Goal: Communication & Community: Answer question/provide support

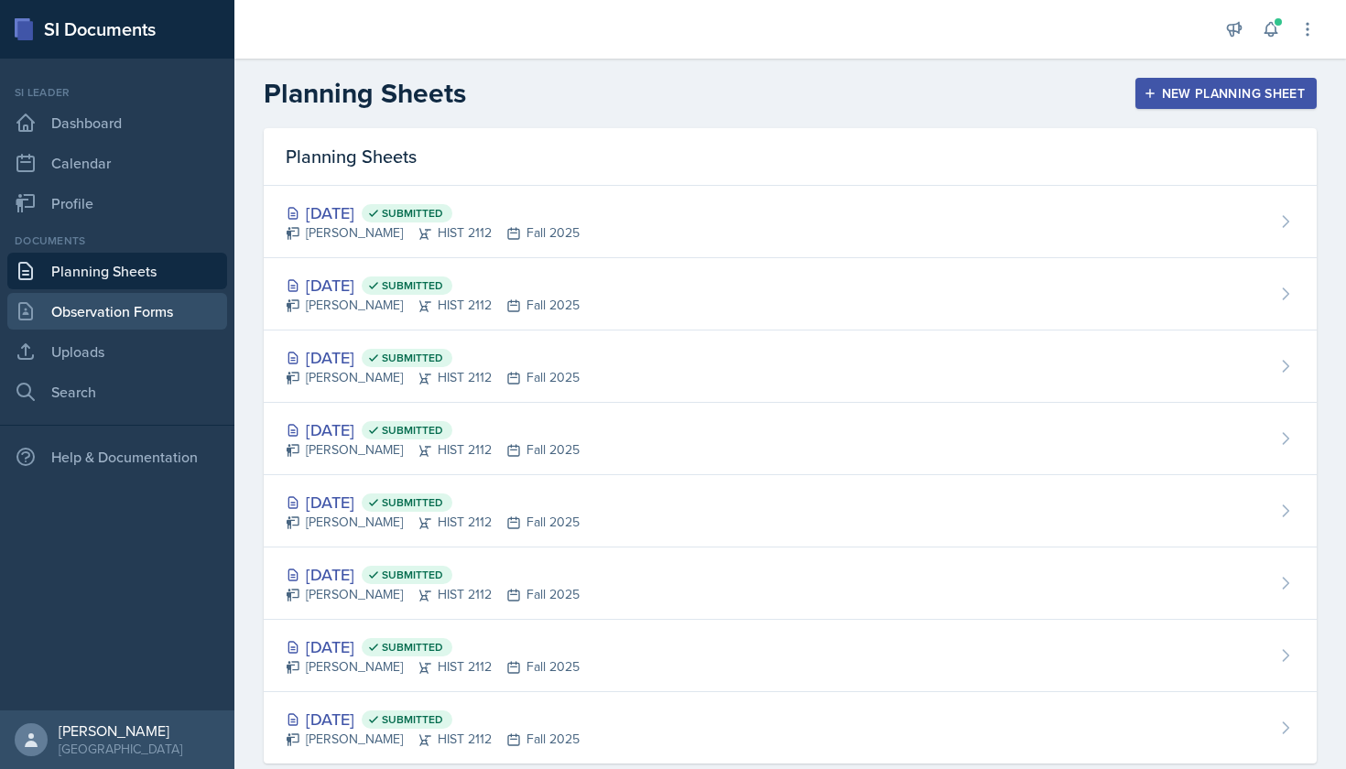
click at [66, 306] on link "Observation Forms" at bounding box center [117, 311] width 220 height 37
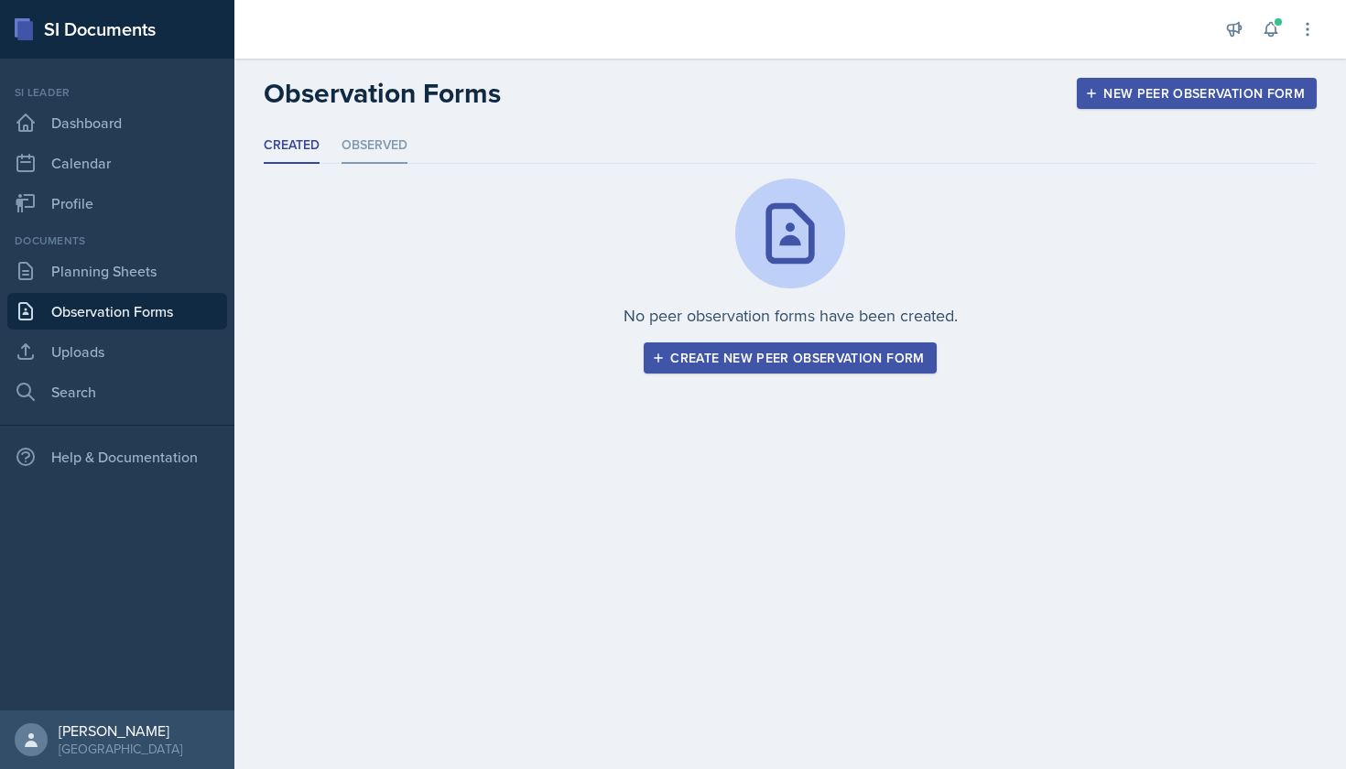
click at [368, 133] on li "Observed" at bounding box center [374, 146] width 66 height 36
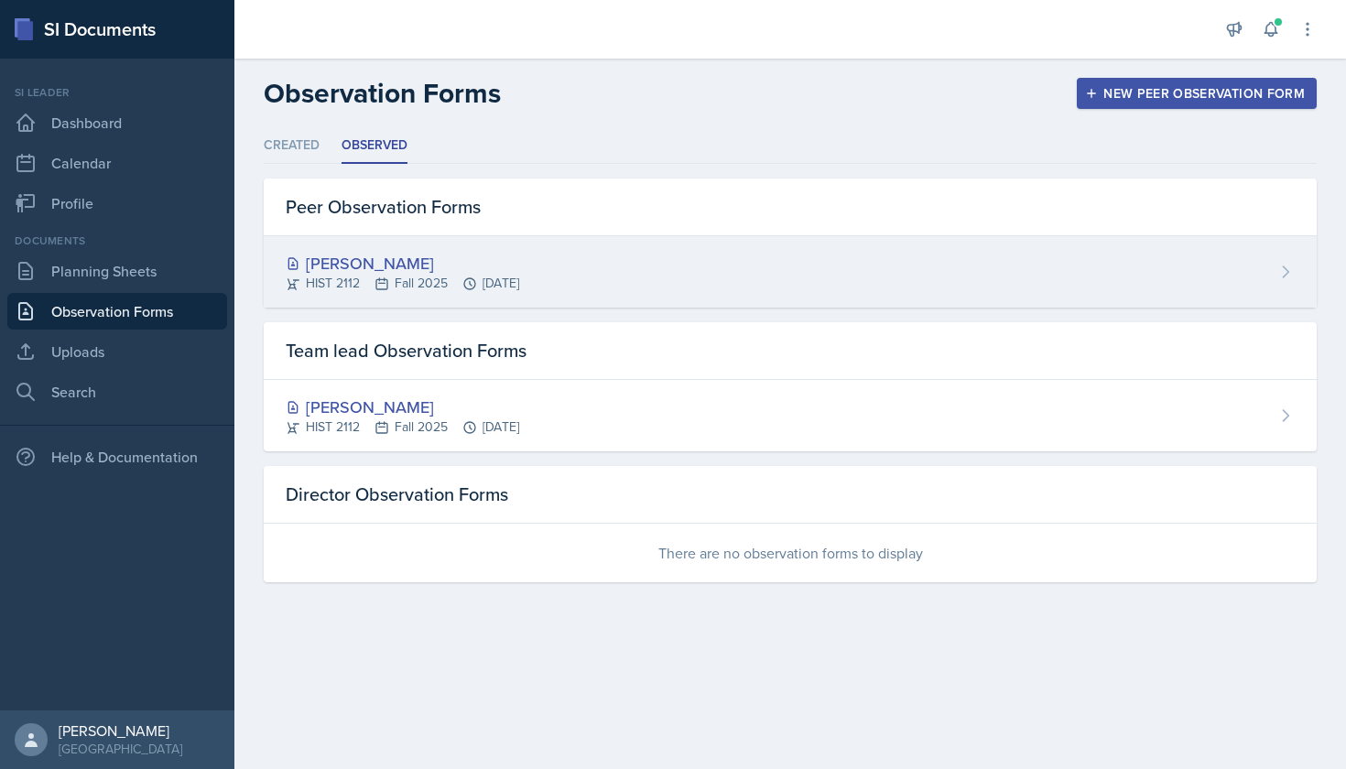
click at [353, 252] on div "[PERSON_NAME]" at bounding box center [402, 263] width 233 height 25
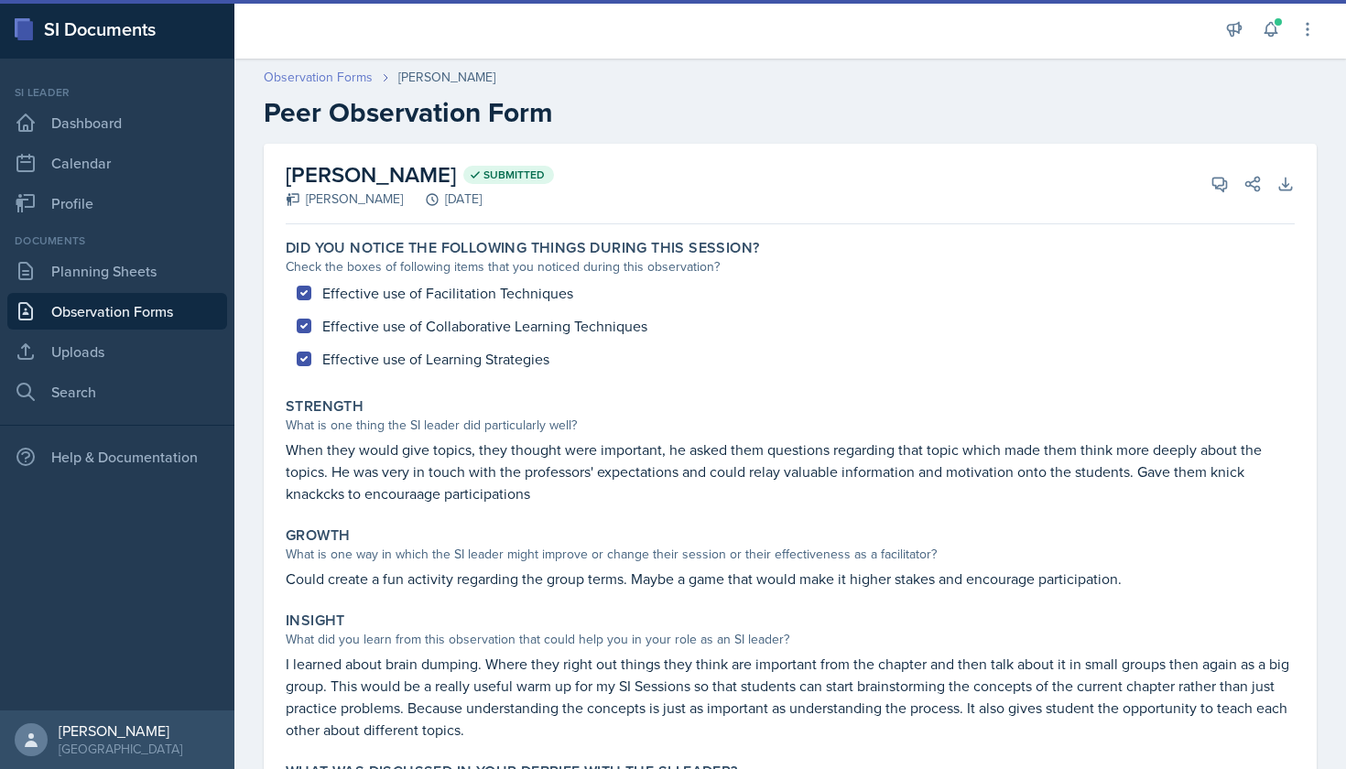
click at [341, 75] on link "Observation Forms" at bounding box center [318, 77] width 109 height 19
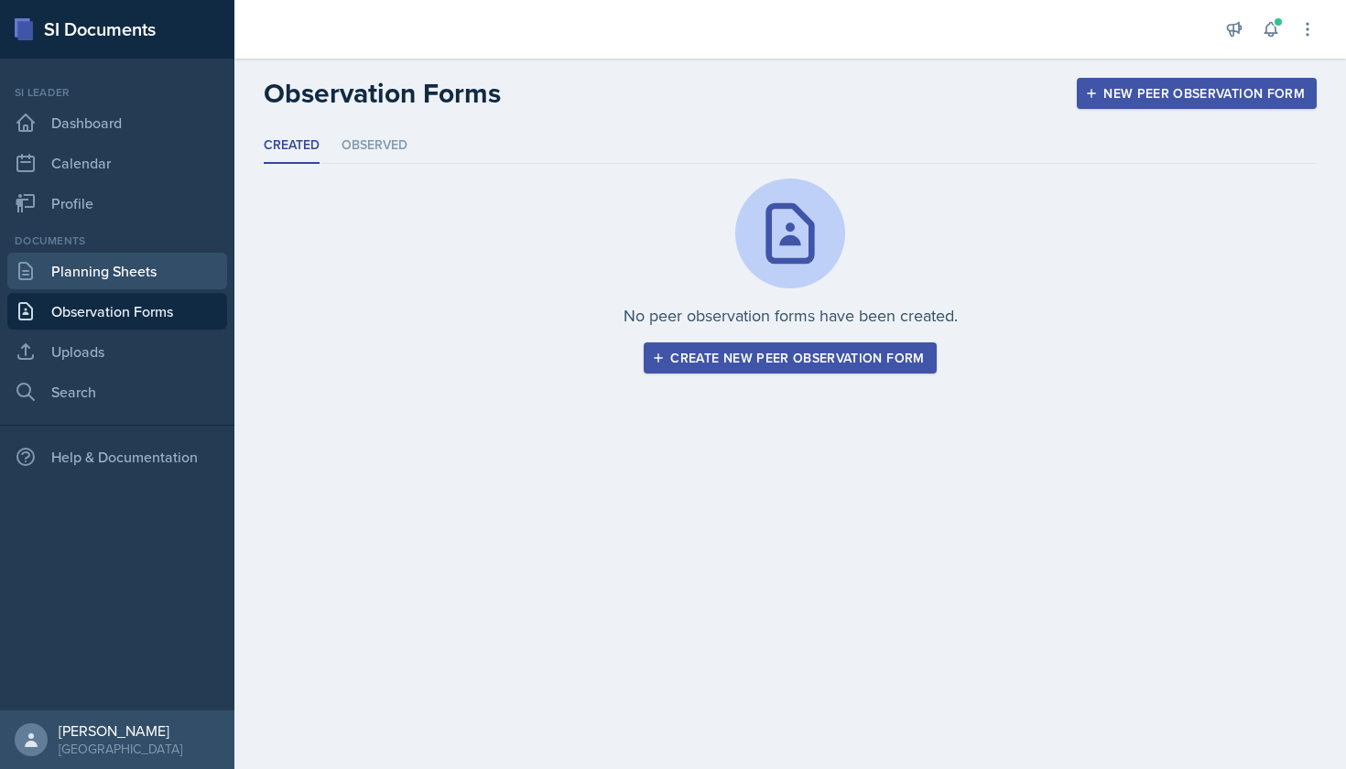
click at [133, 264] on link "Planning Sheets" at bounding box center [117, 271] width 220 height 37
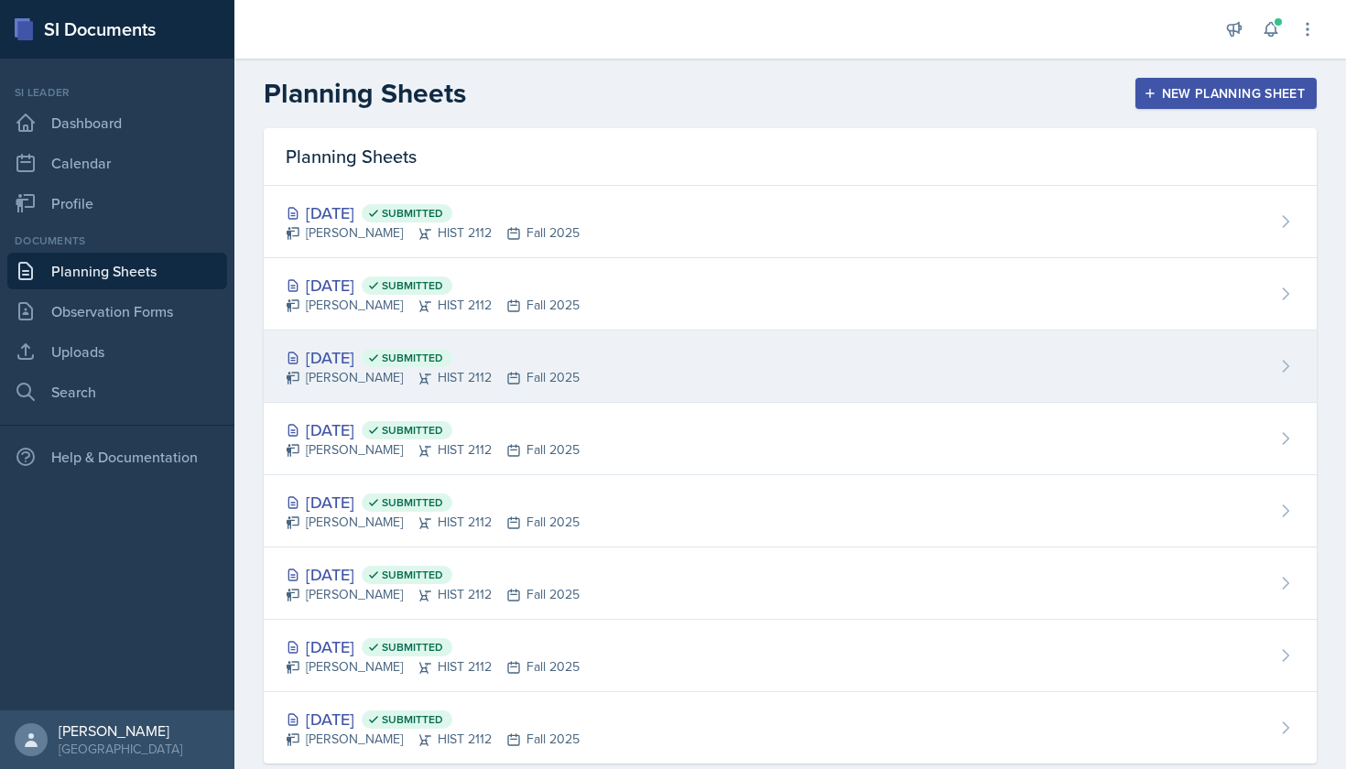
click at [339, 349] on div "[DATE] Submitted" at bounding box center [433, 357] width 294 height 25
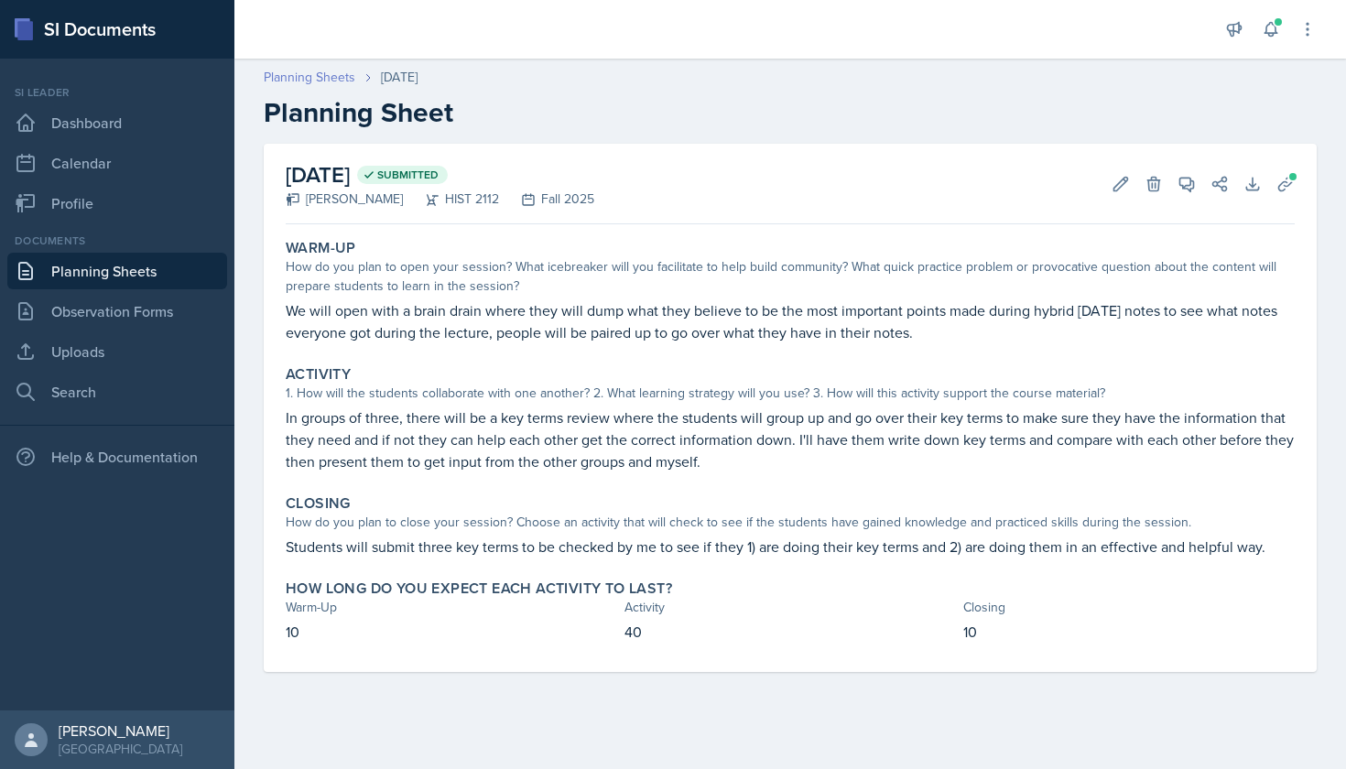
click at [279, 84] on link "Planning Sheets" at bounding box center [310, 77] width 92 height 19
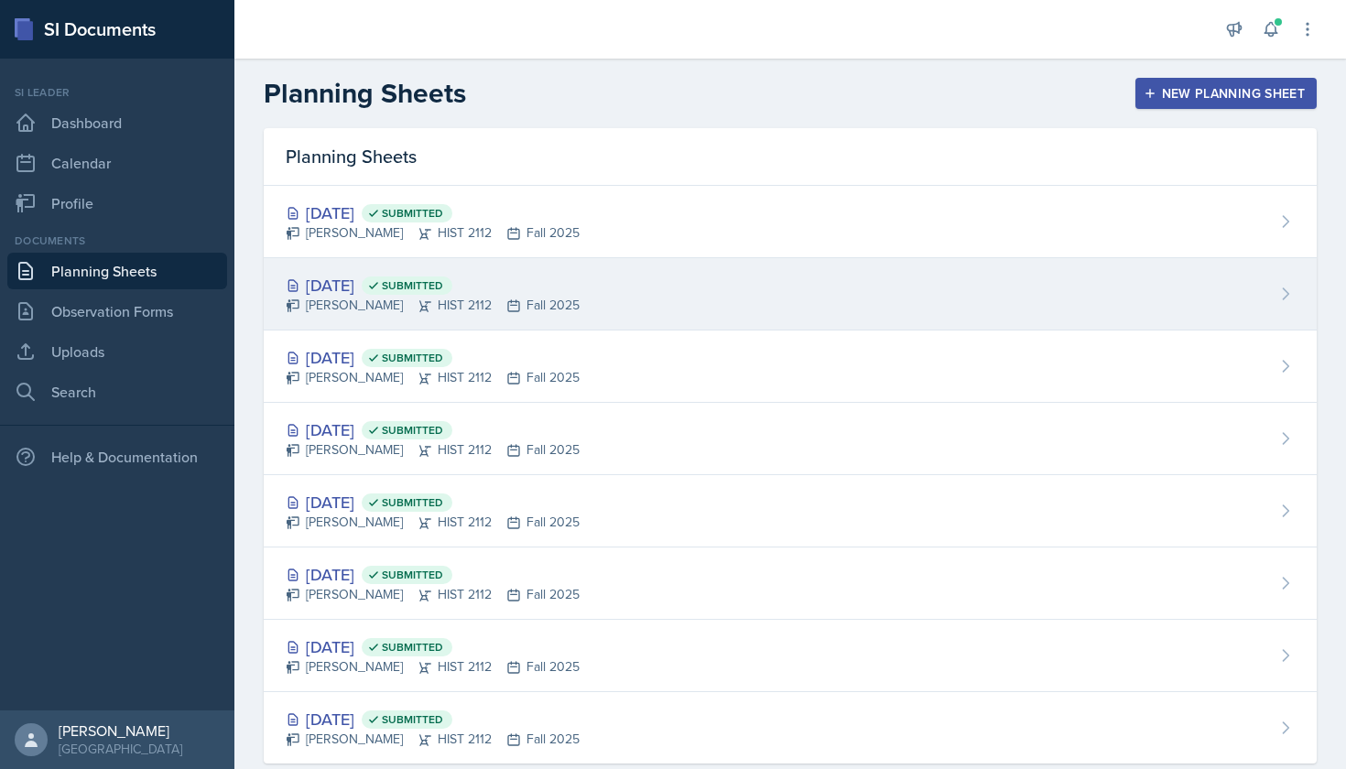
click at [345, 277] on div "[DATE] Submitted" at bounding box center [433, 285] width 294 height 25
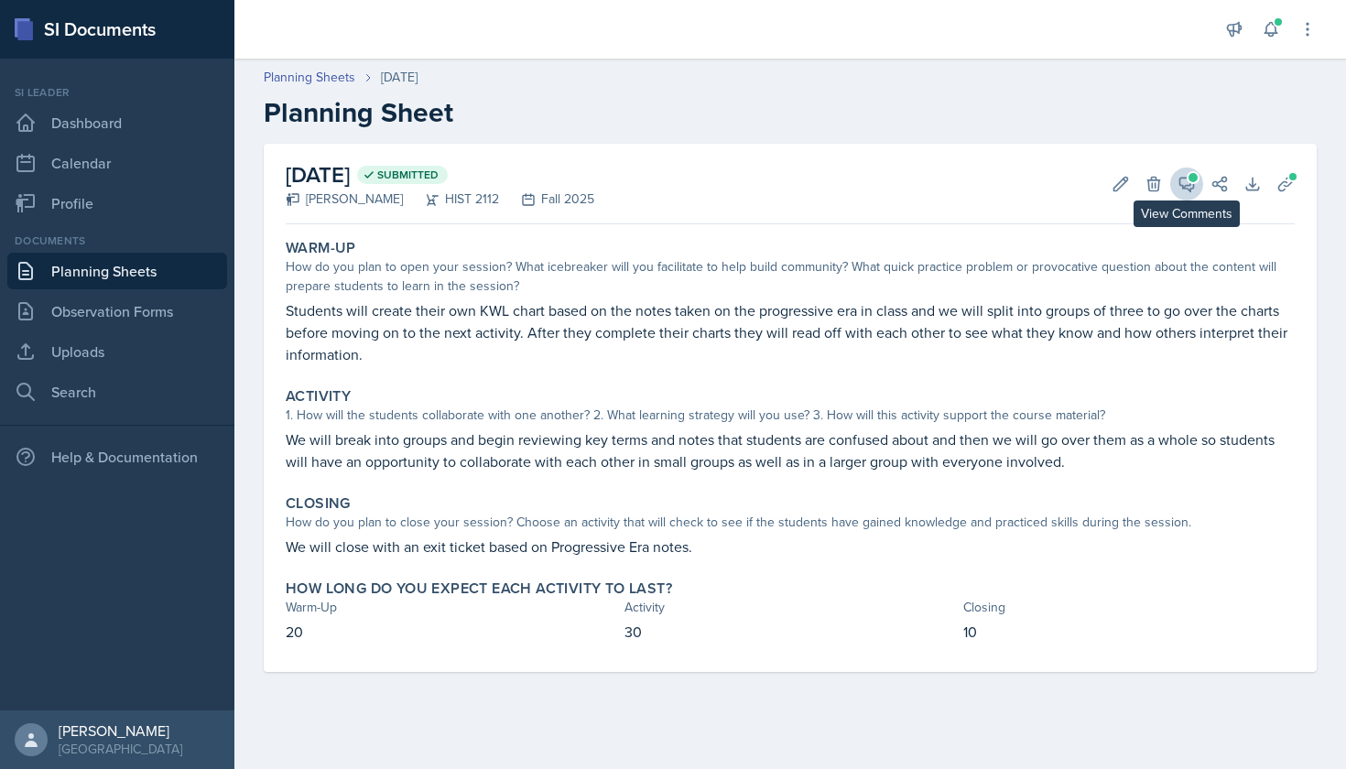
click at [1183, 181] on icon at bounding box center [1186, 184] width 18 height 18
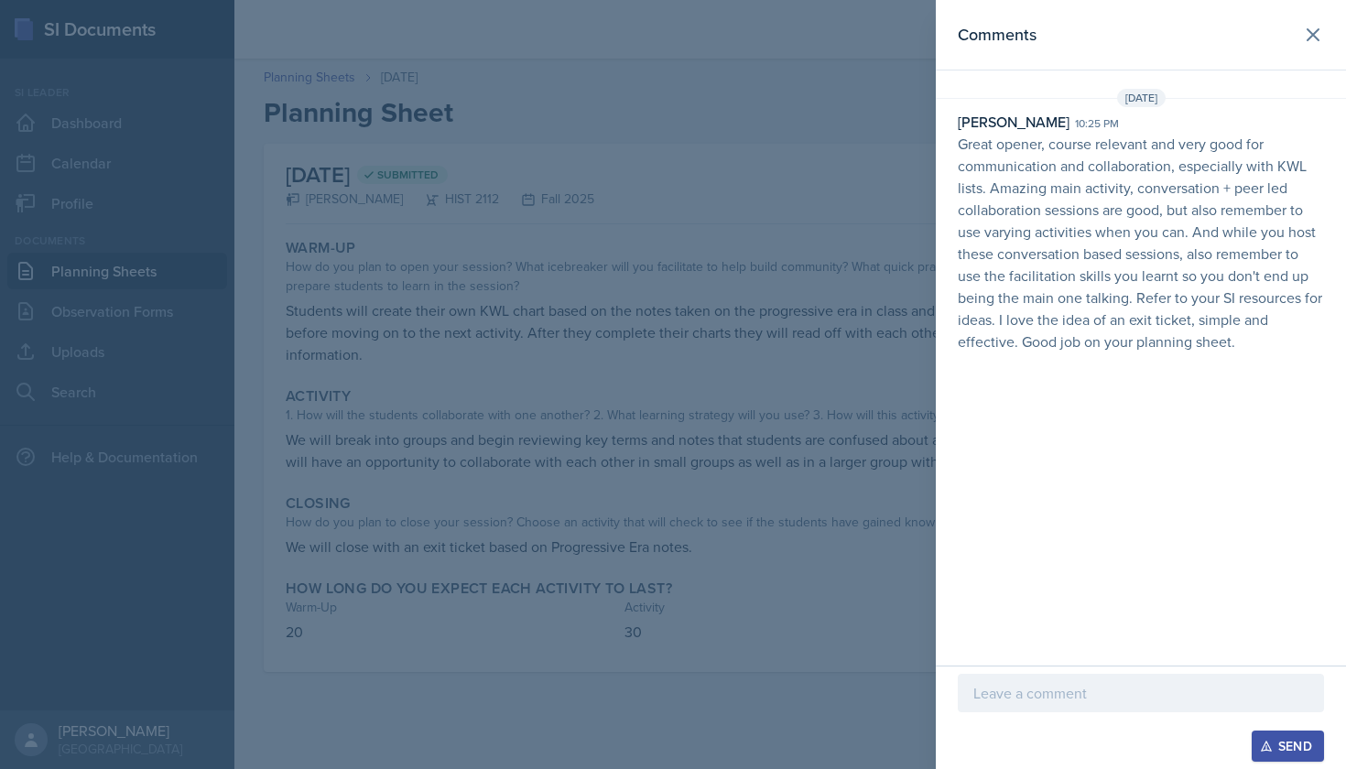
click at [844, 354] on div at bounding box center [673, 384] width 1346 height 769
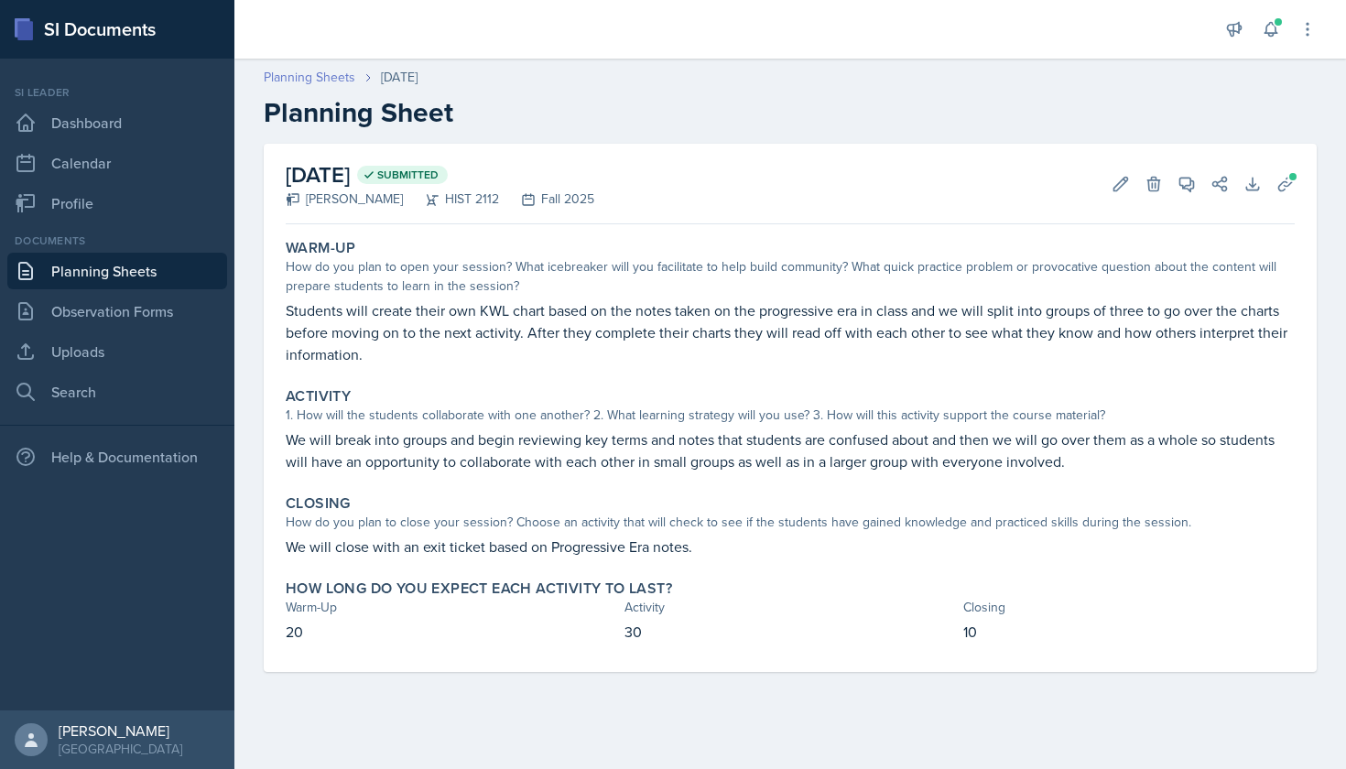
click at [299, 81] on link "Planning Sheets" at bounding box center [310, 77] width 92 height 19
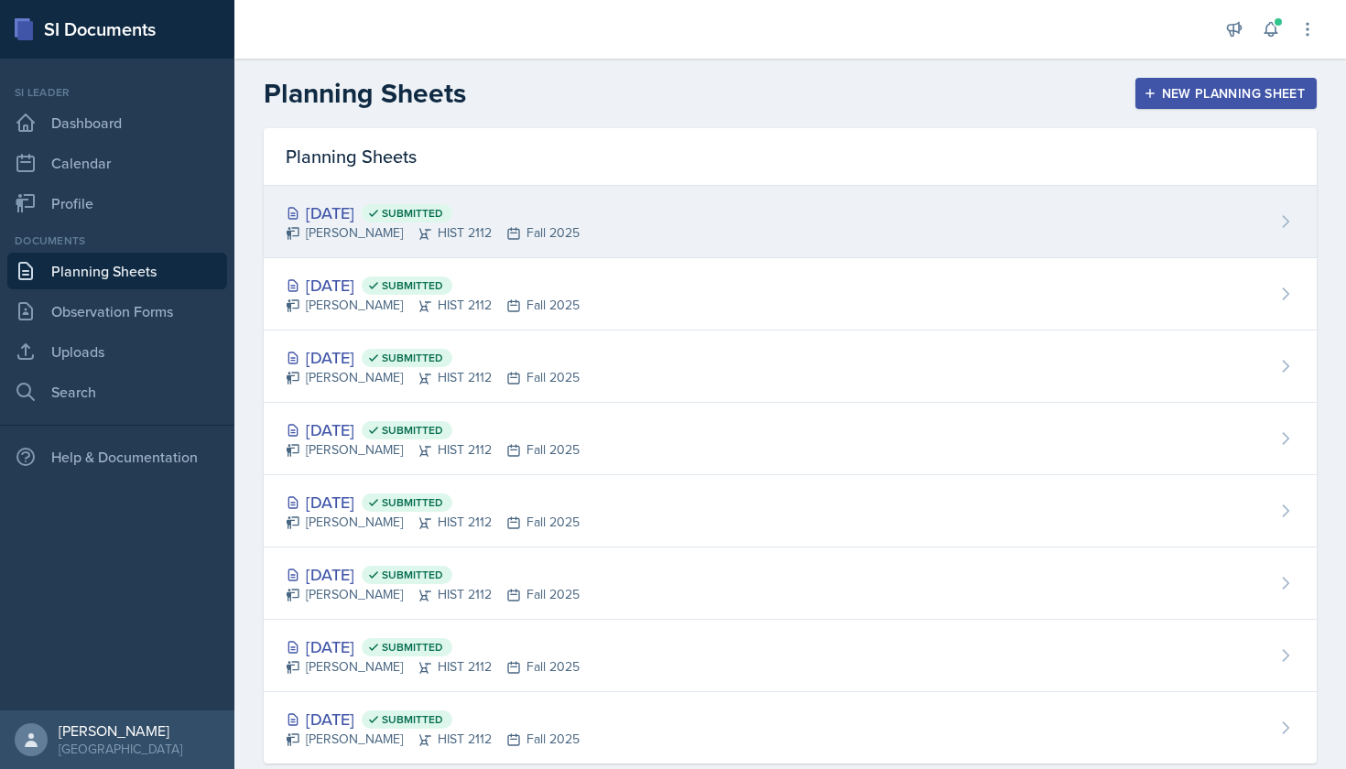
click at [390, 218] on div "[DATE] Submitted" at bounding box center [433, 212] width 294 height 25
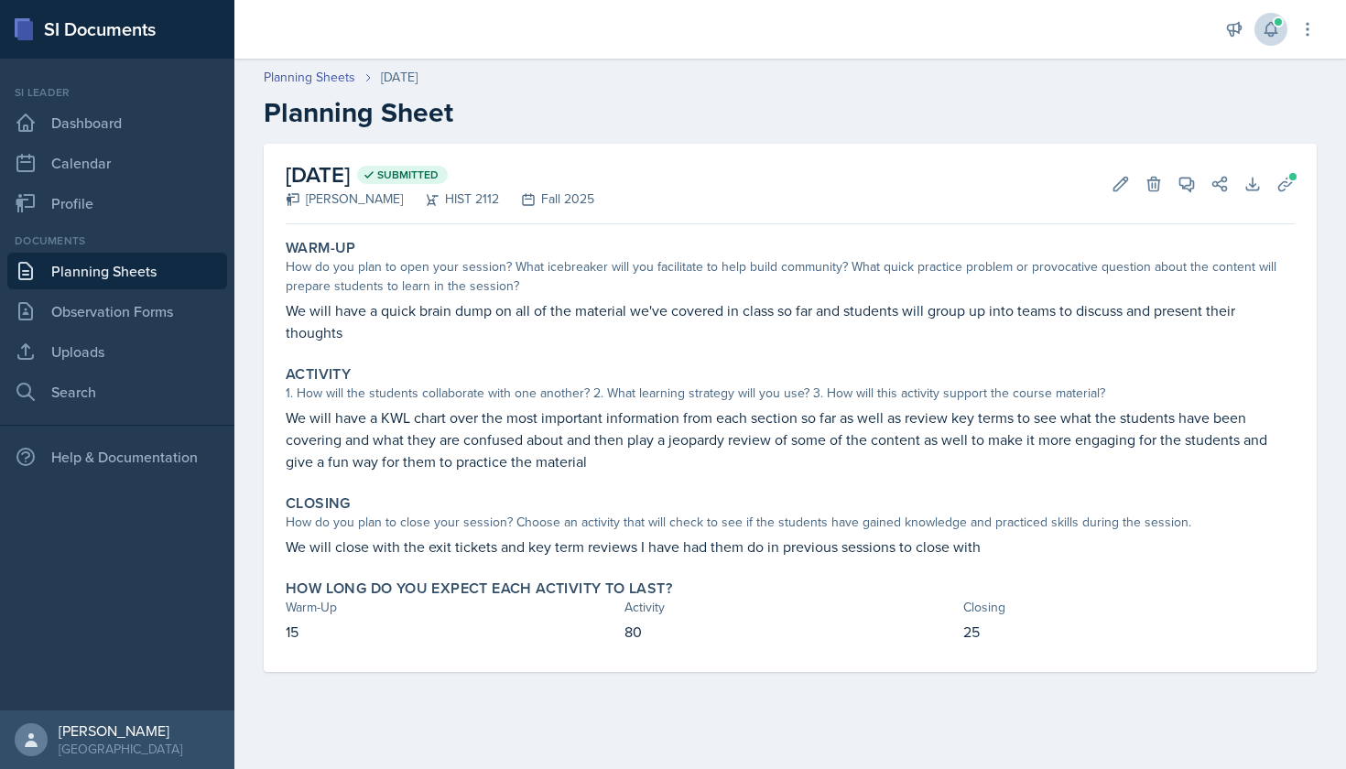
click at [1270, 37] on icon at bounding box center [1270, 30] width 12 height 14
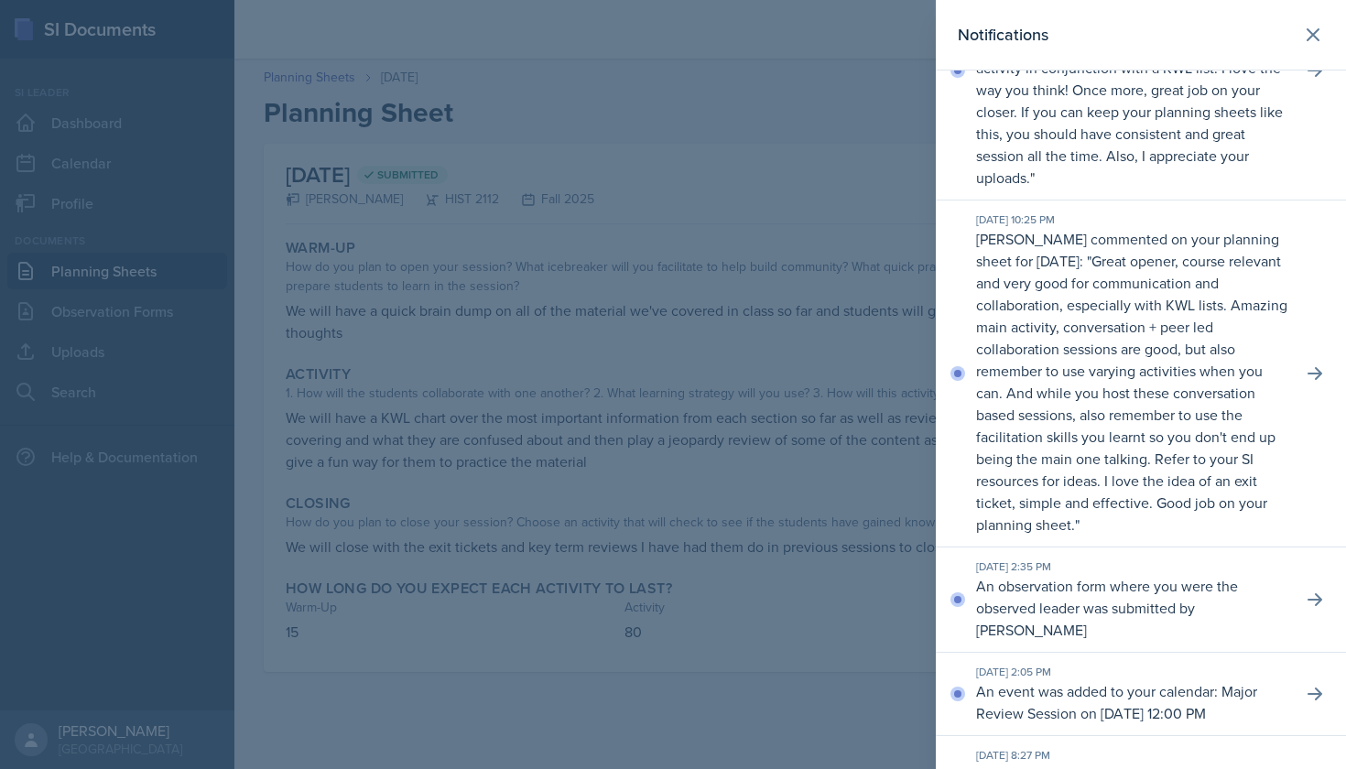
scroll to position [130, 0]
click at [839, 218] on div at bounding box center [673, 384] width 1346 height 769
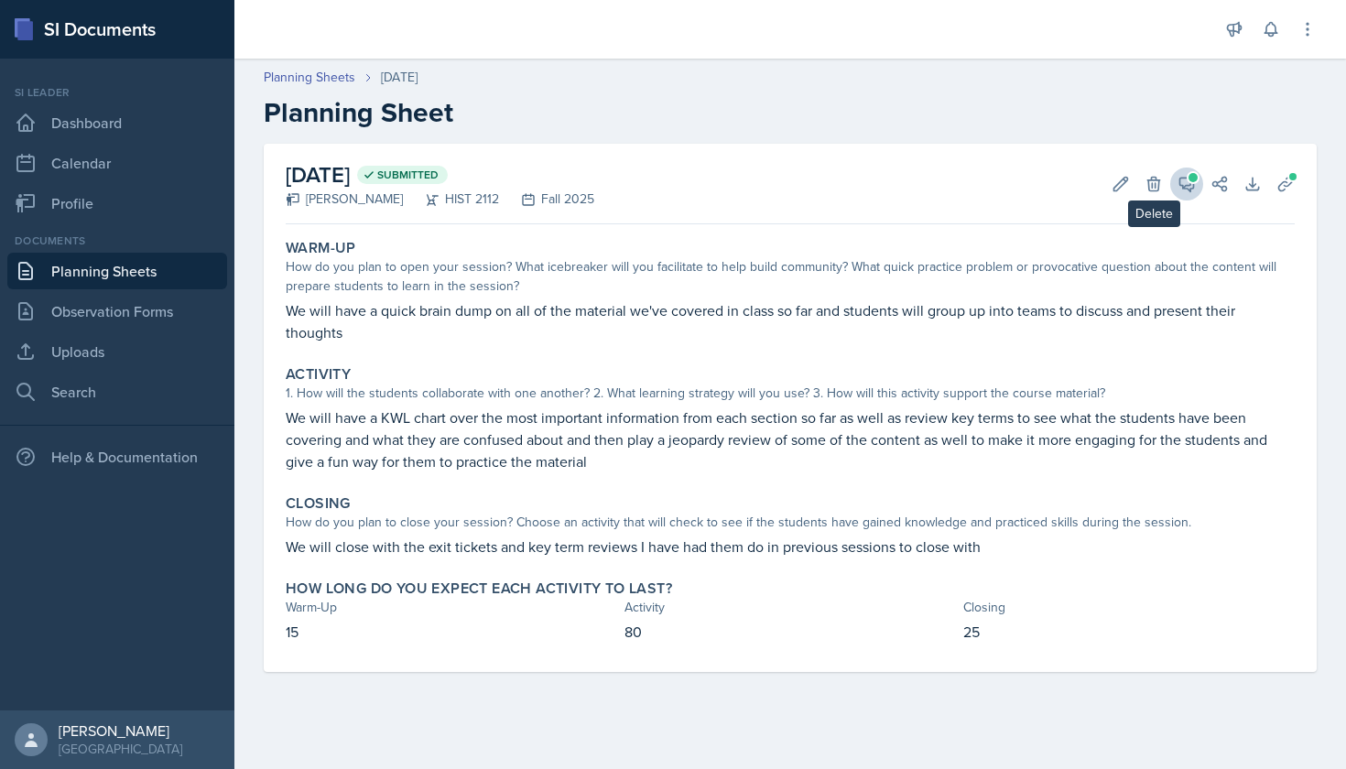
click at [1174, 183] on button "View Comments" at bounding box center [1186, 184] width 33 height 33
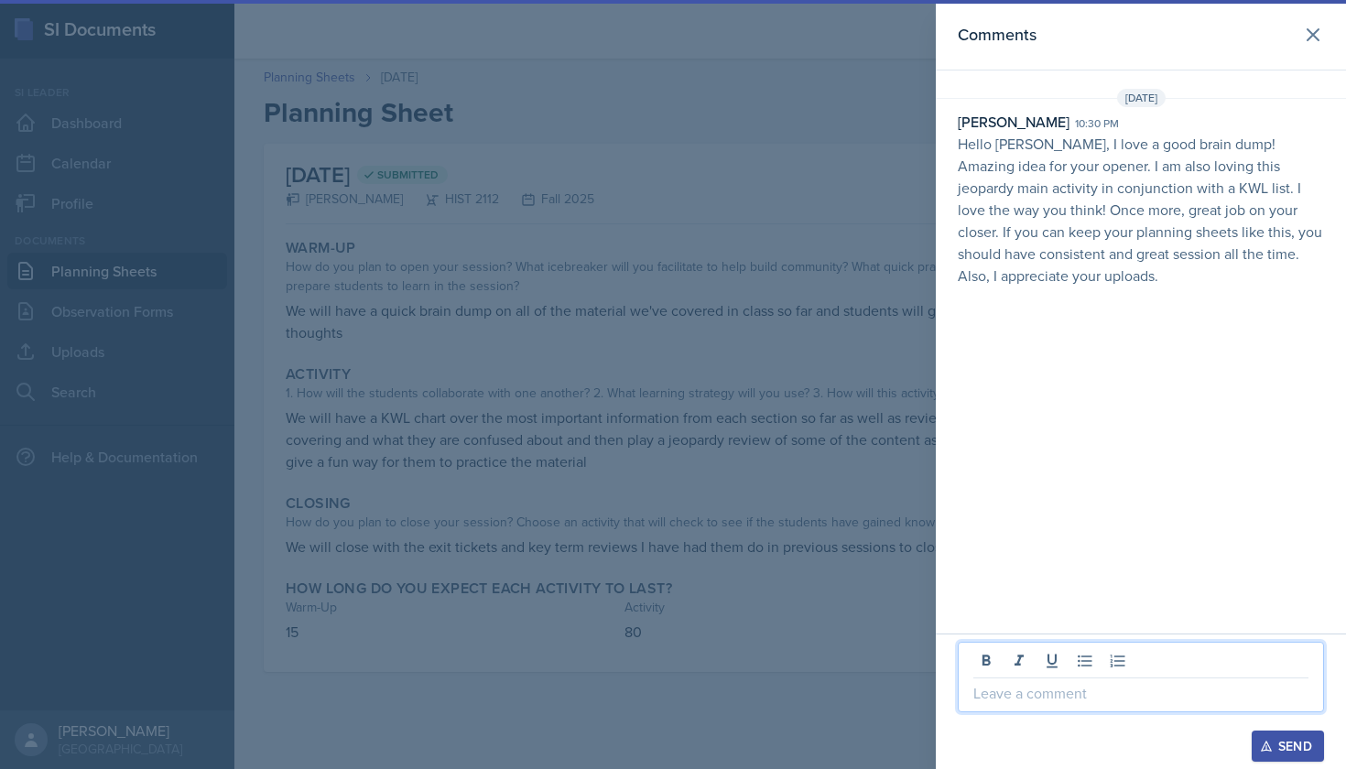
click at [1045, 696] on p at bounding box center [1140, 693] width 335 height 22
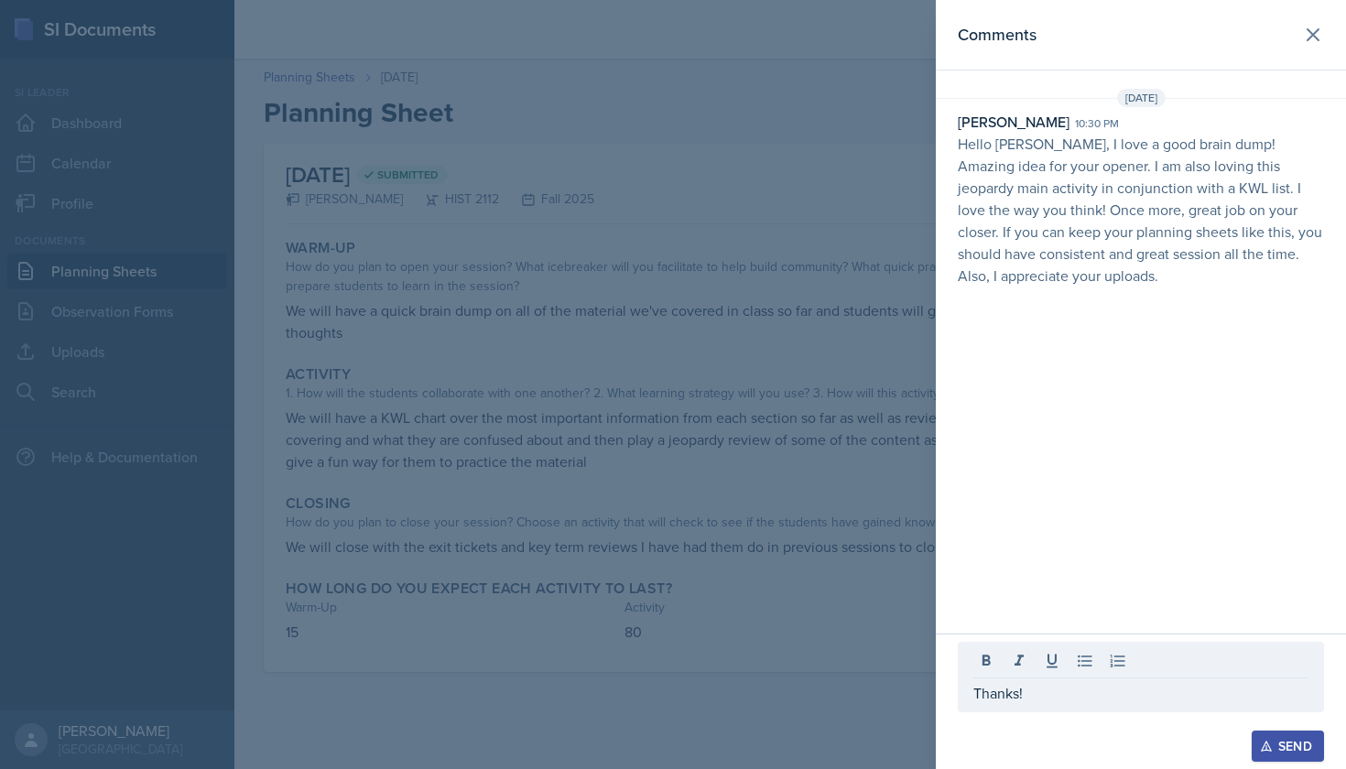
click at [1265, 746] on icon "button" at bounding box center [1266, 746] width 13 height 13
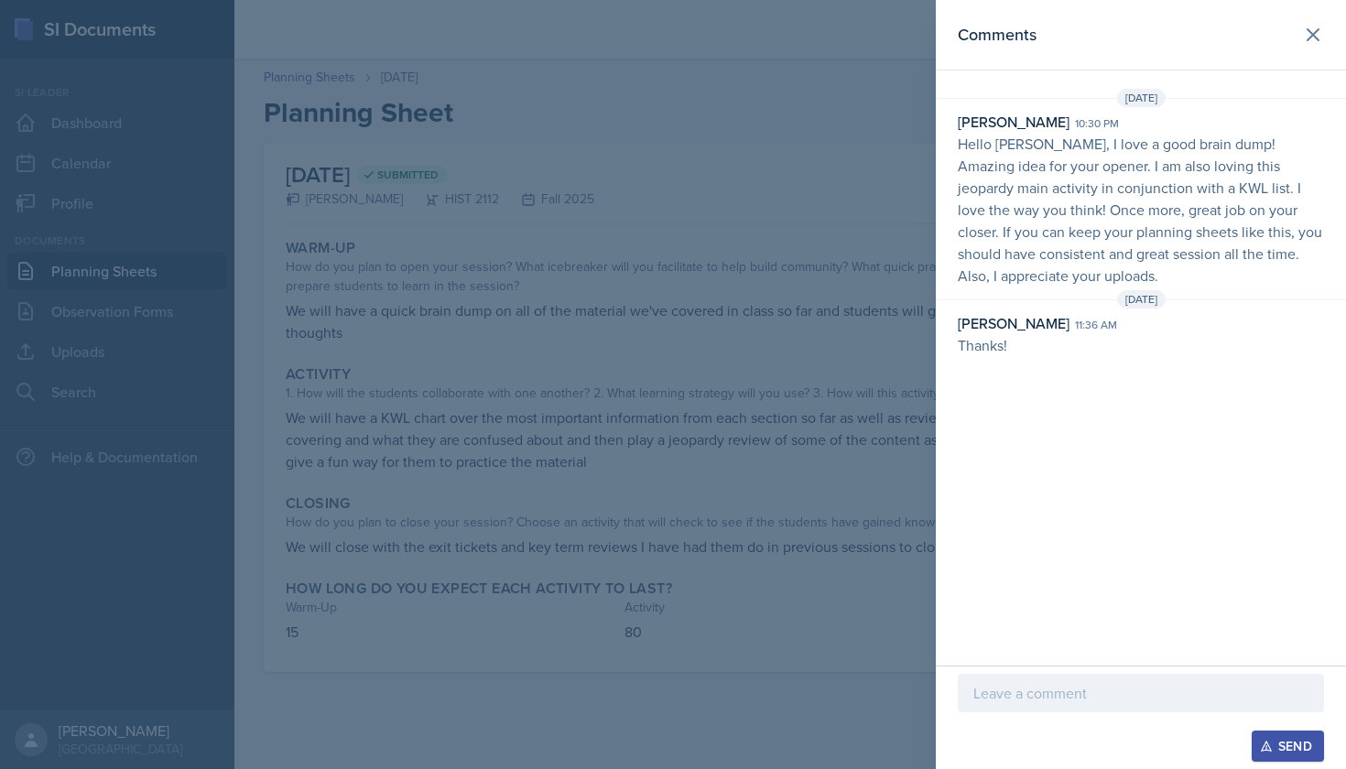
click at [734, 289] on div at bounding box center [673, 384] width 1346 height 769
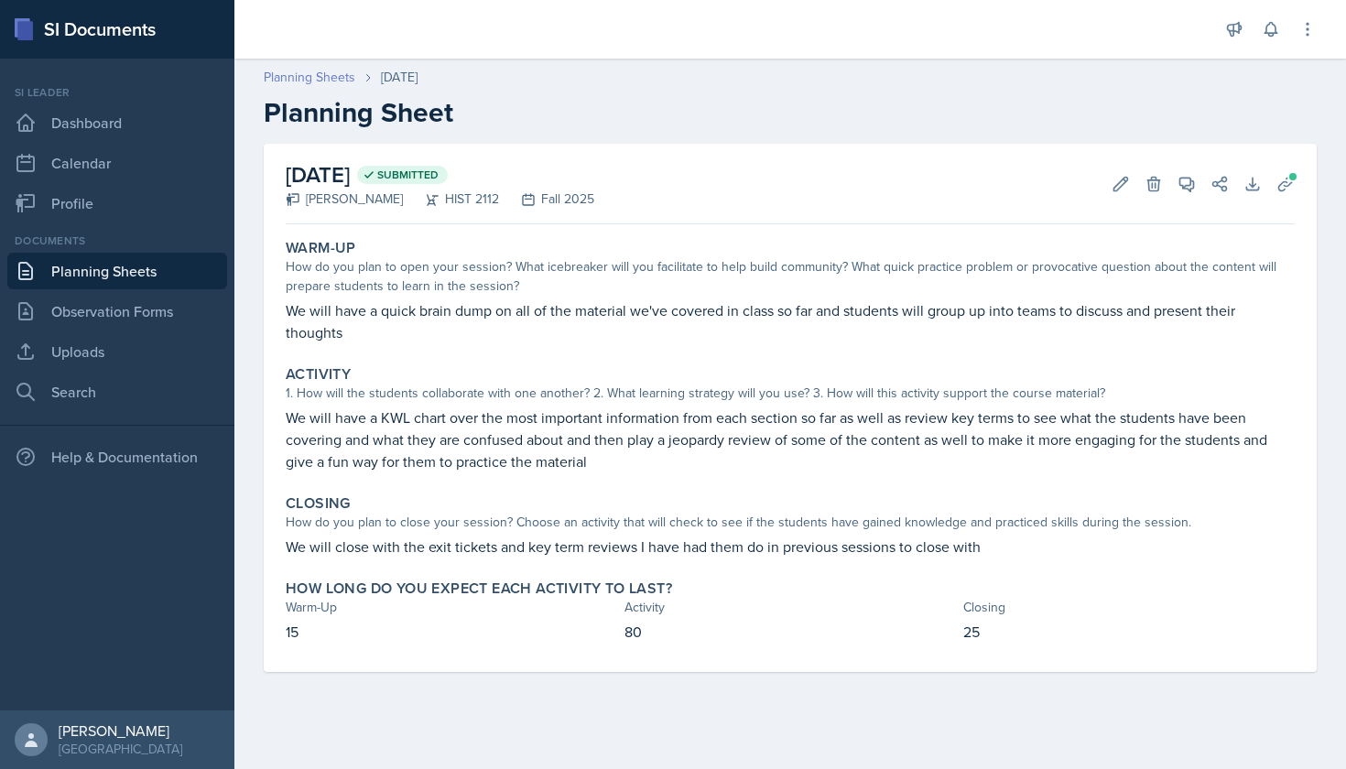
click at [322, 76] on link "Planning Sheets" at bounding box center [310, 77] width 92 height 19
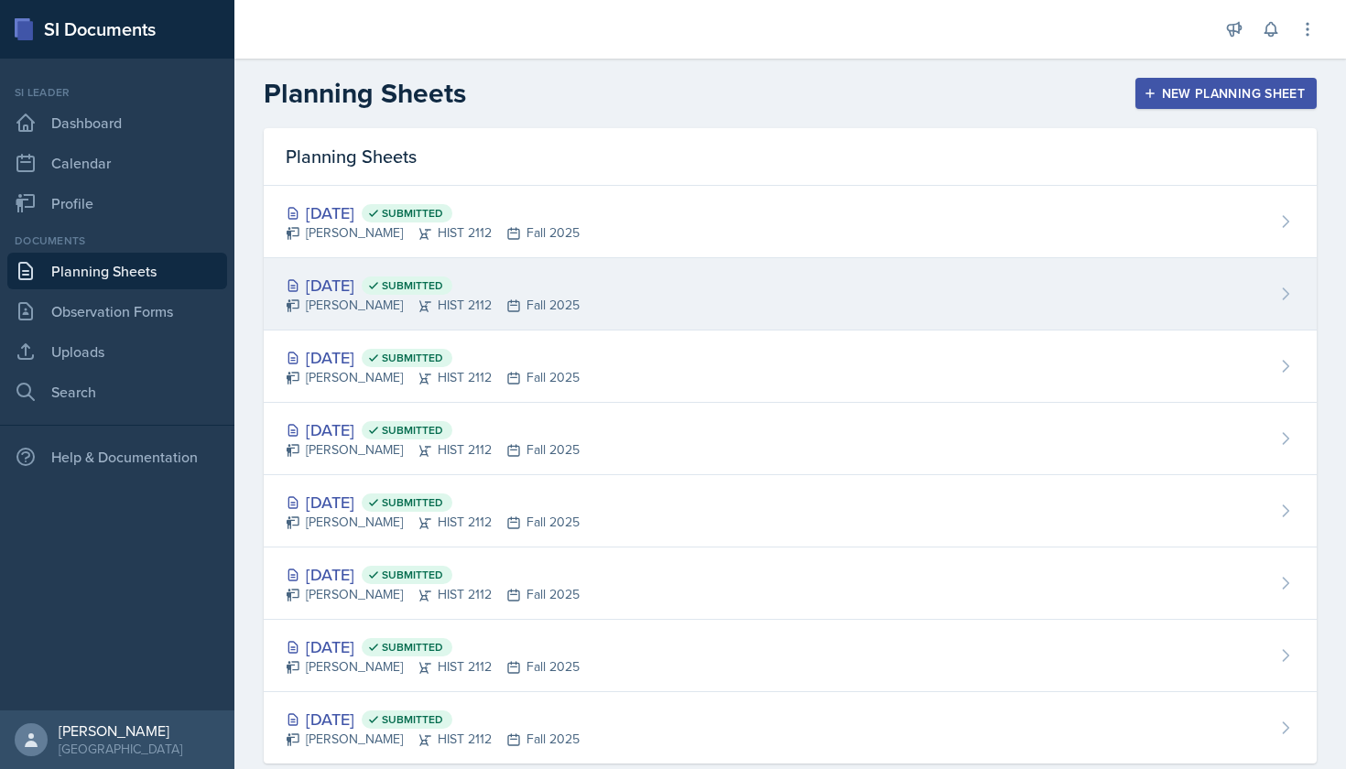
click at [351, 279] on div "[DATE] Submitted" at bounding box center [433, 285] width 294 height 25
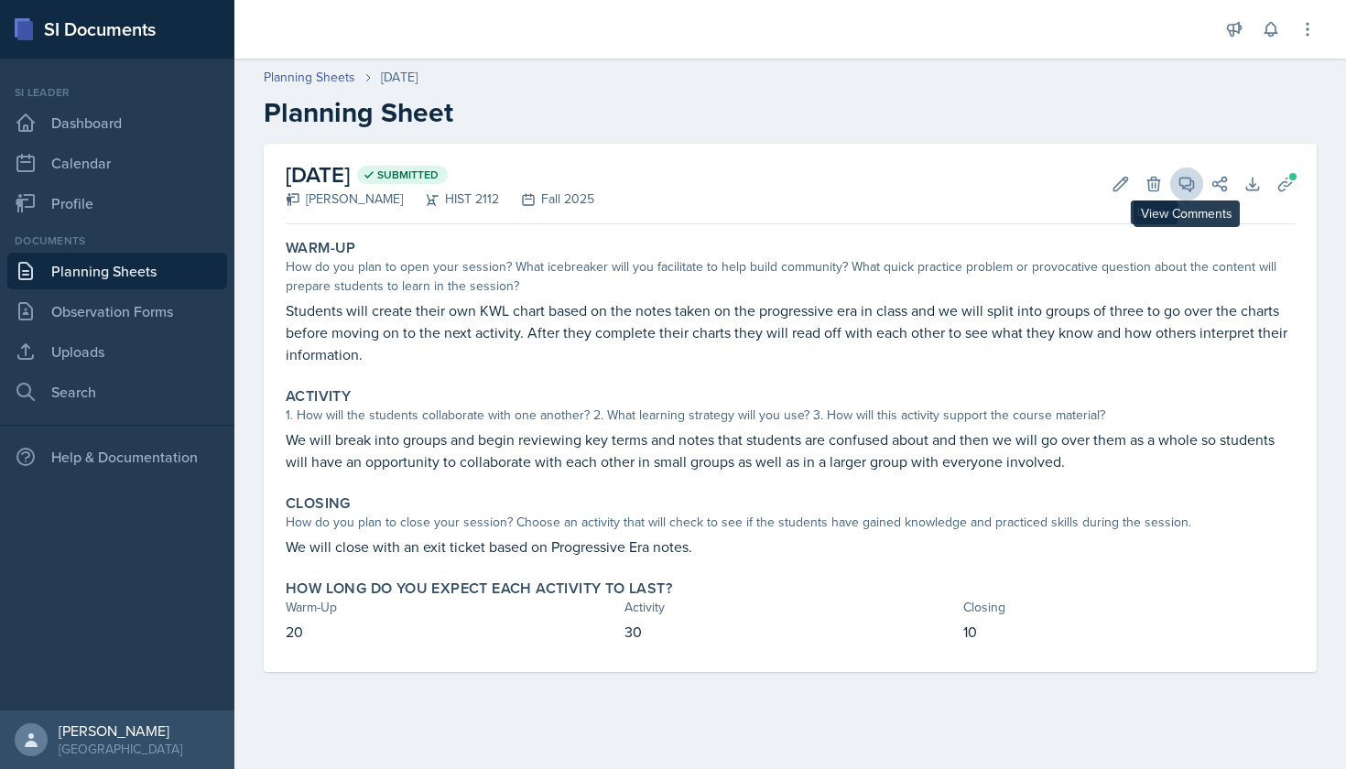
click at [1186, 182] on icon at bounding box center [1186, 184] width 18 height 18
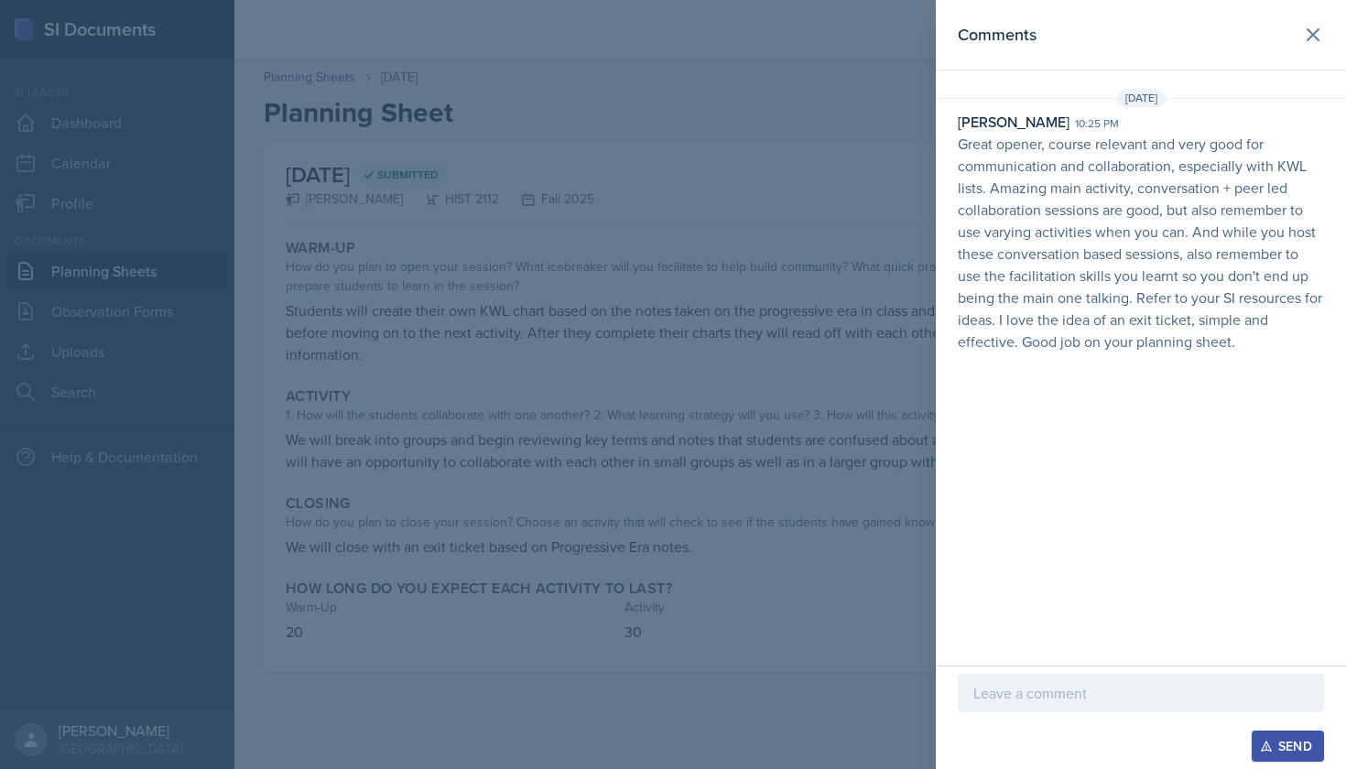
click at [1052, 680] on div at bounding box center [1140, 693] width 366 height 38
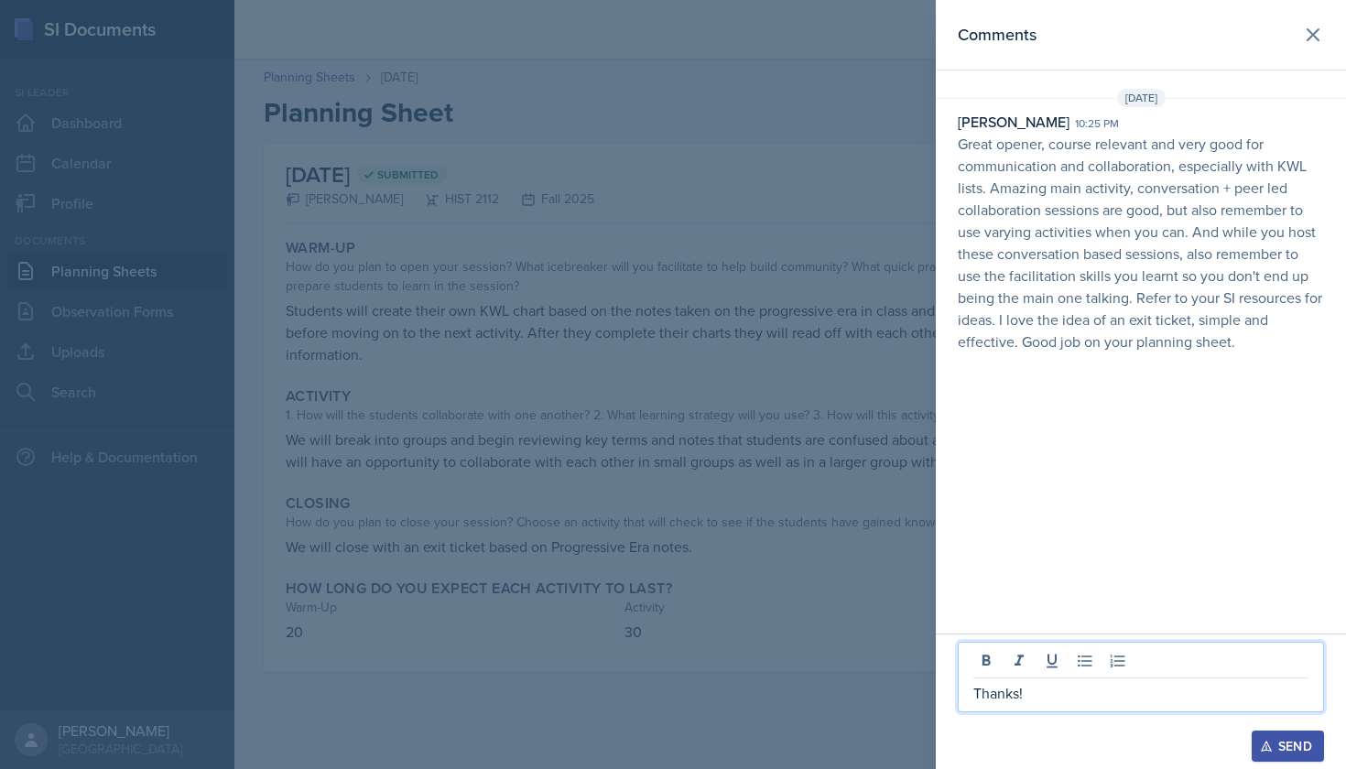
click at [1289, 752] on div "Send" at bounding box center [1287, 746] width 49 height 15
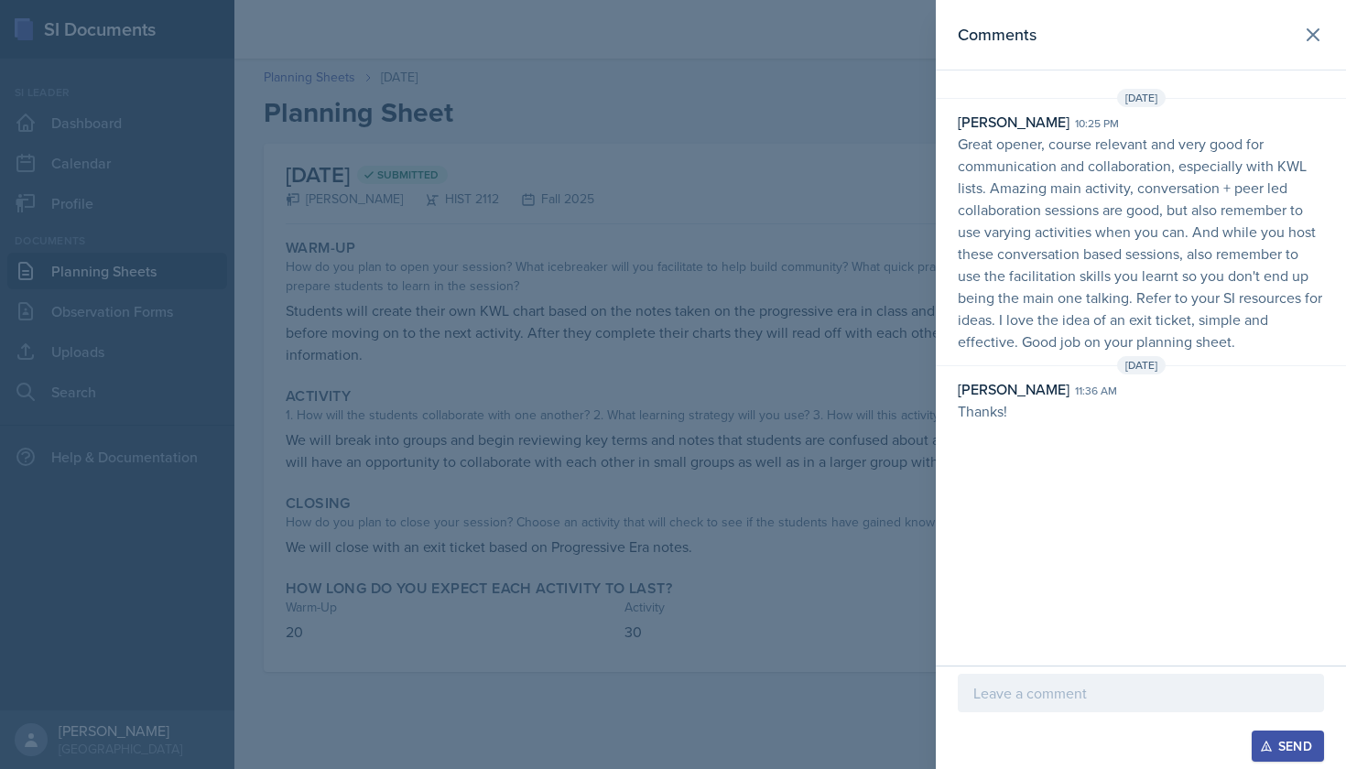
click at [808, 383] on div at bounding box center [673, 384] width 1346 height 769
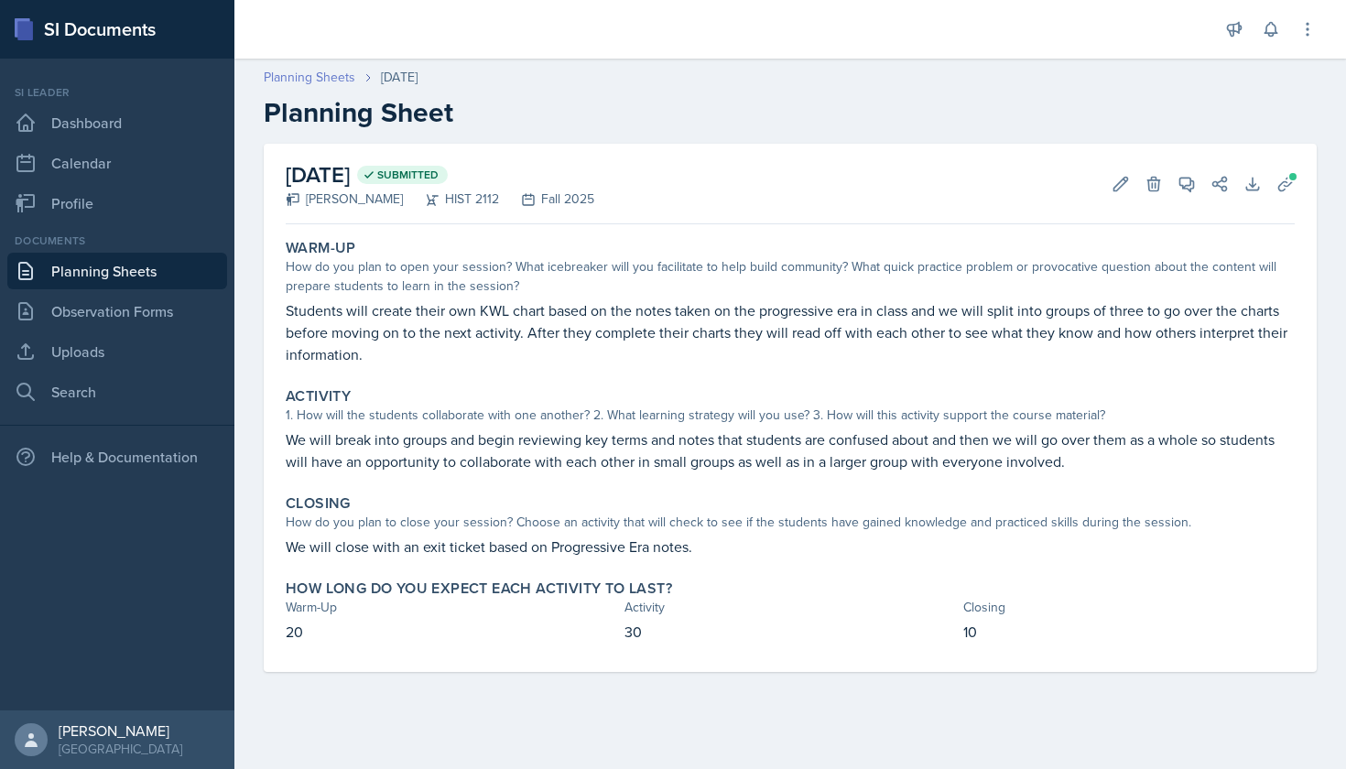
click at [287, 80] on link "Planning Sheets" at bounding box center [310, 77] width 92 height 19
